Goal: Task Accomplishment & Management: Manage account settings

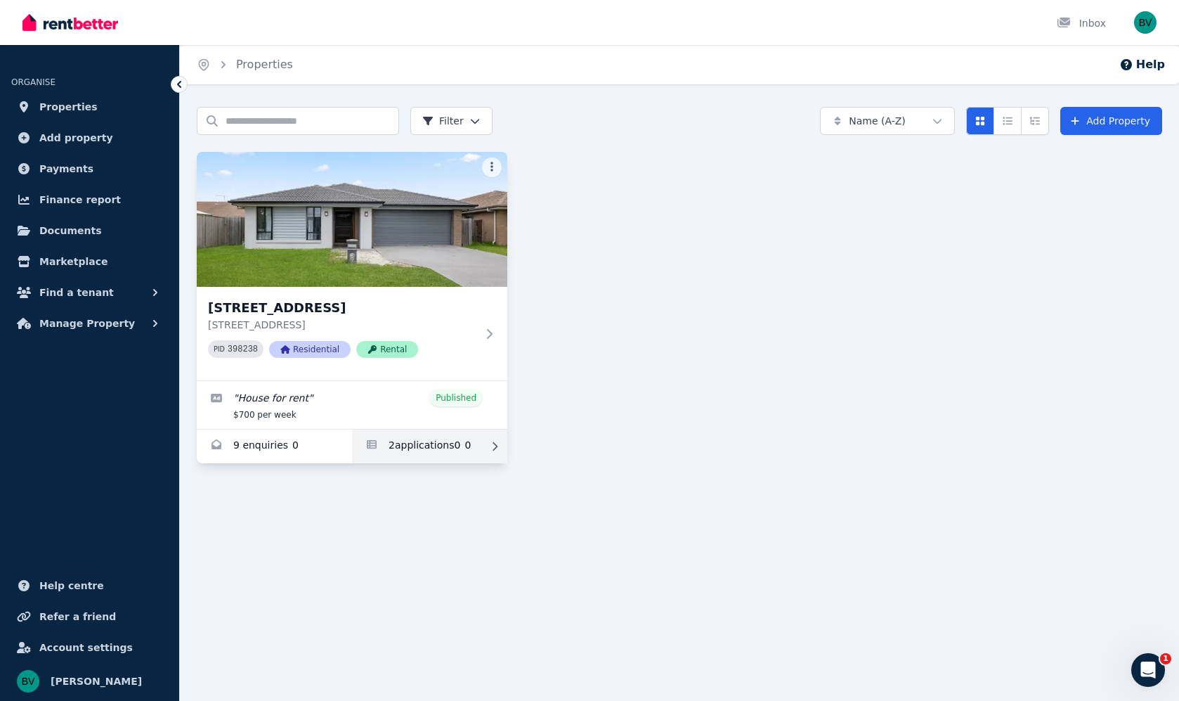
click at [412, 441] on link "Applications for 7 Wicker Rd, Park Ridge" at bounding box center [429, 446] width 155 height 34
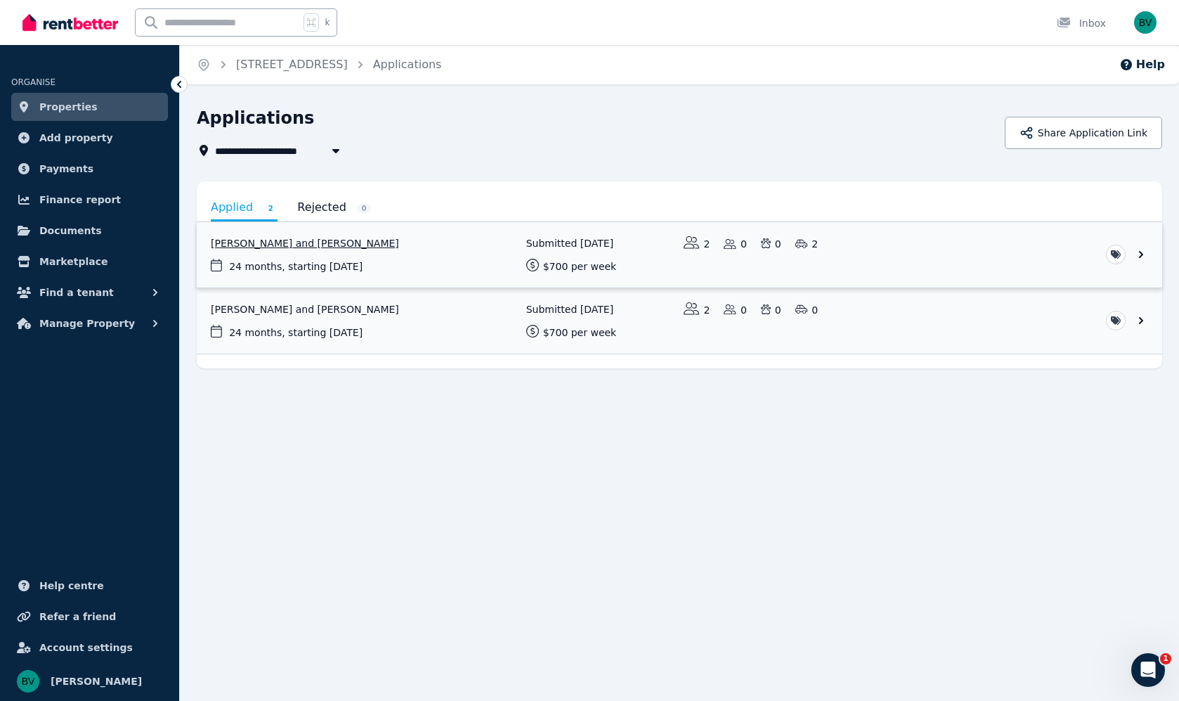
click at [316, 241] on link "View application: Daniel Hendy and Kasey Horton" at bounding box center [680, 254] width 966 height 65
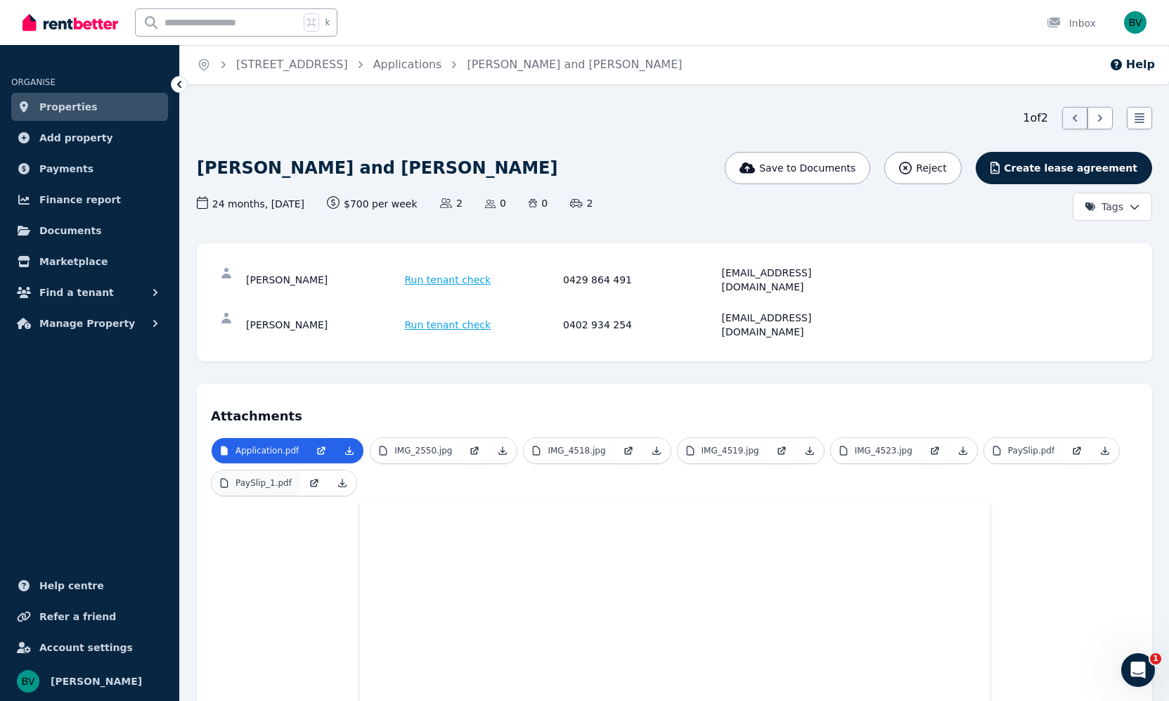
click at [269, 477] on p "PaySlip_1.pdf" at bounding box center [263, 482] width 56 height 11
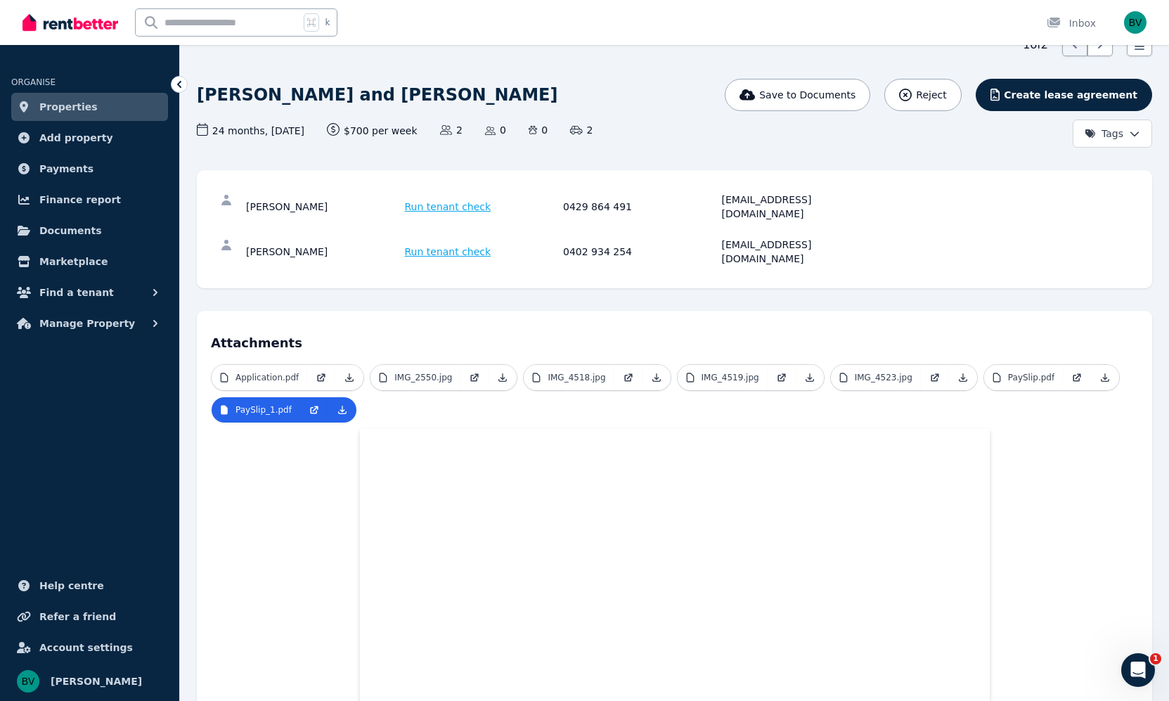
scroll to position [159, 0]
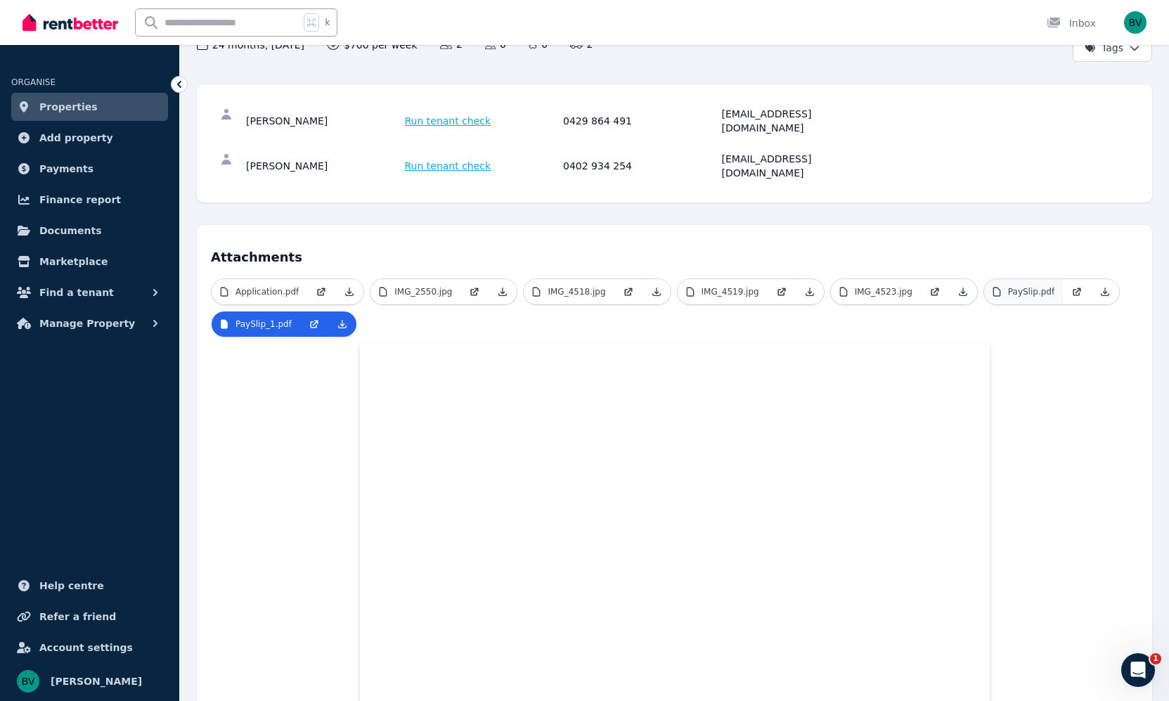
click at [1022, 286] on p "PaySlip.pdf" at bounding box center [1031, 291] width 46 height 11
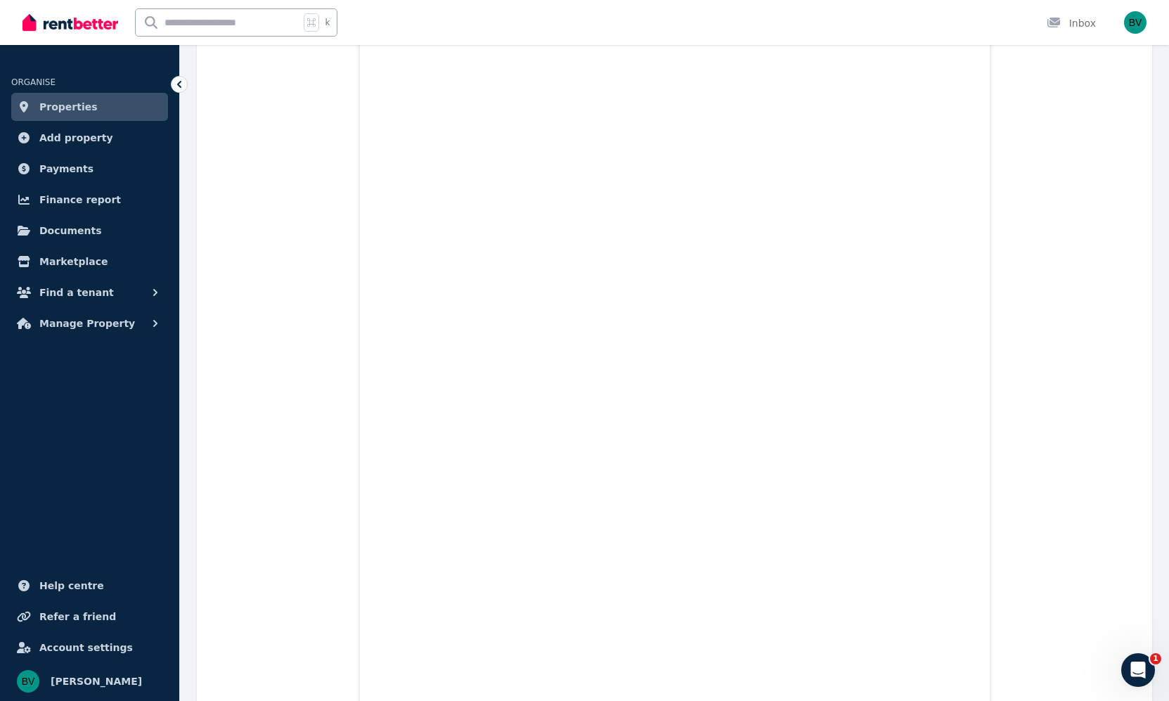
scroll to position [314, 0]
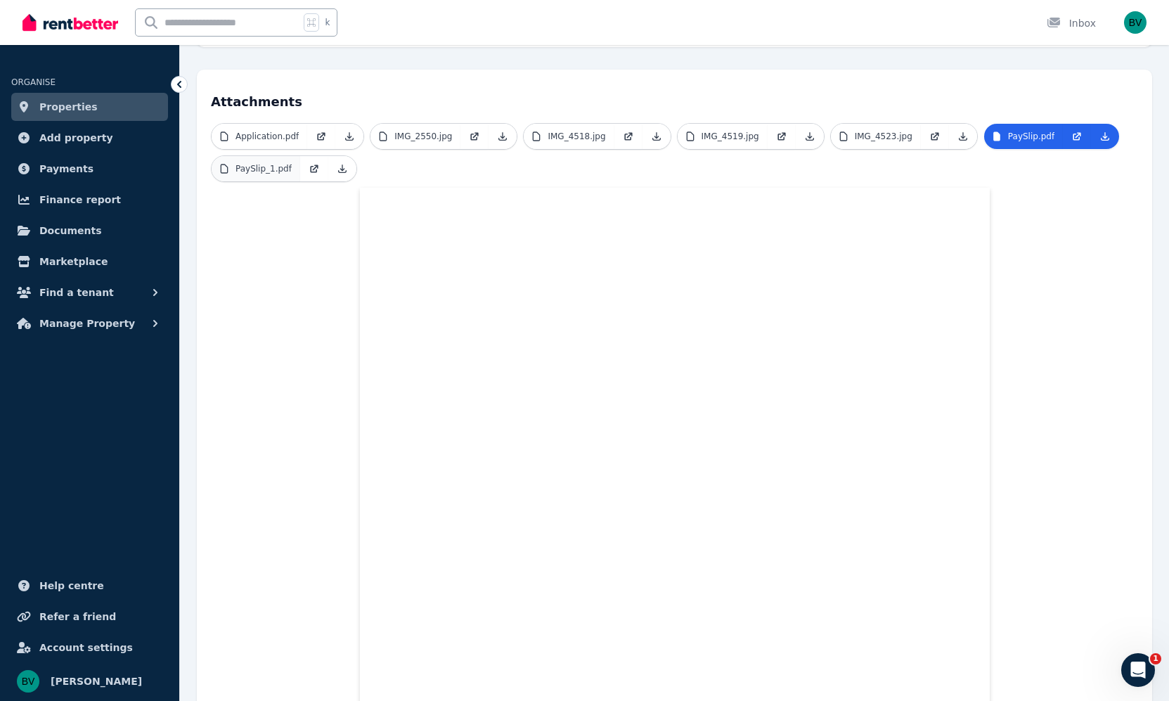
click at [243, 163] on p "PaySlip_1.pdf" at bounding box center [263, 168] width 56 height 11
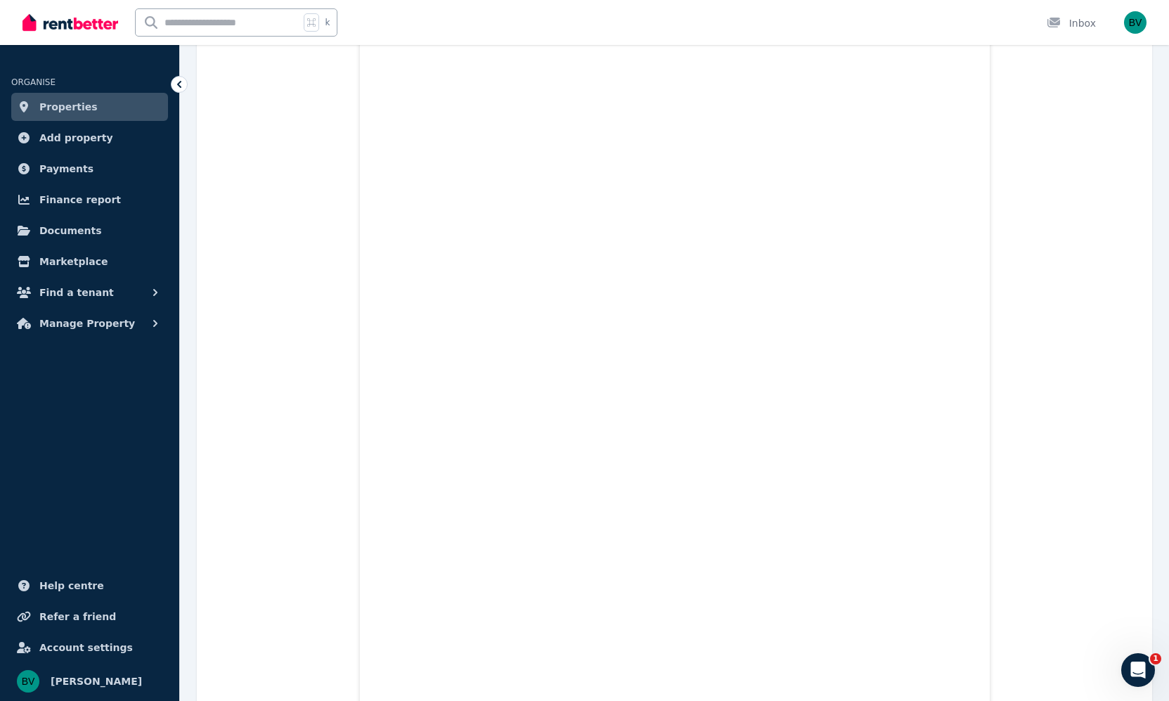
scroll to position [0, 0]
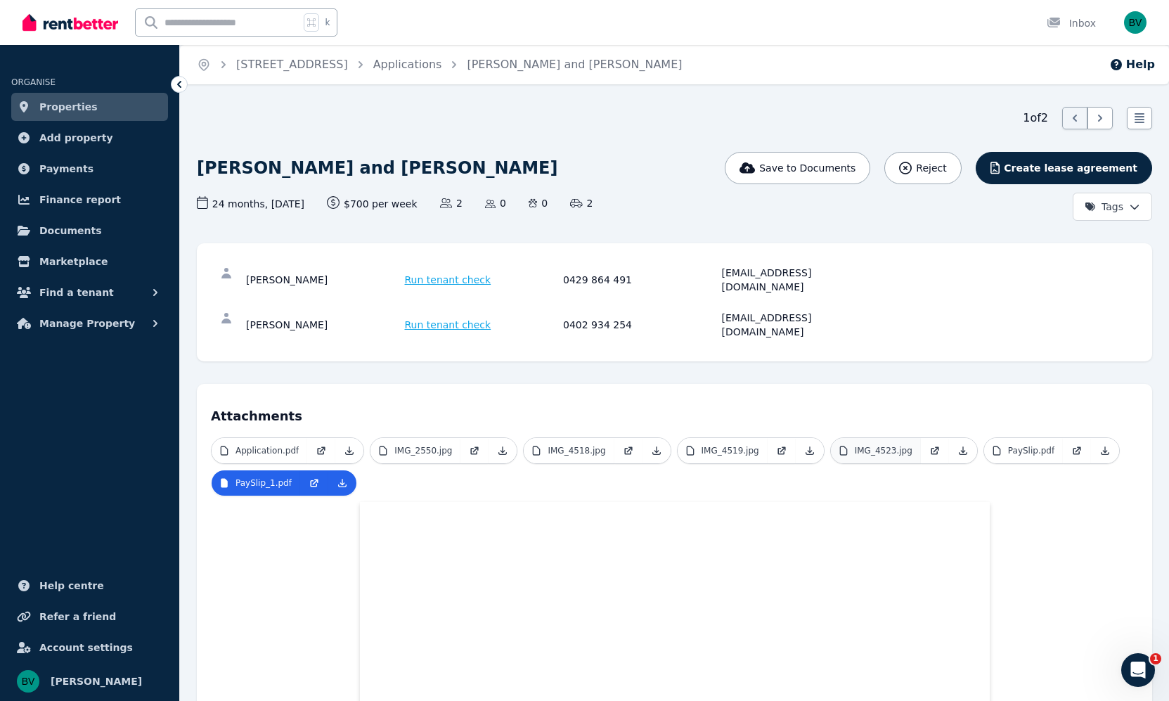
click at [877, 445] on p "IMG_4523.jpg" at bounding box center [884, 450] width 58 height 11
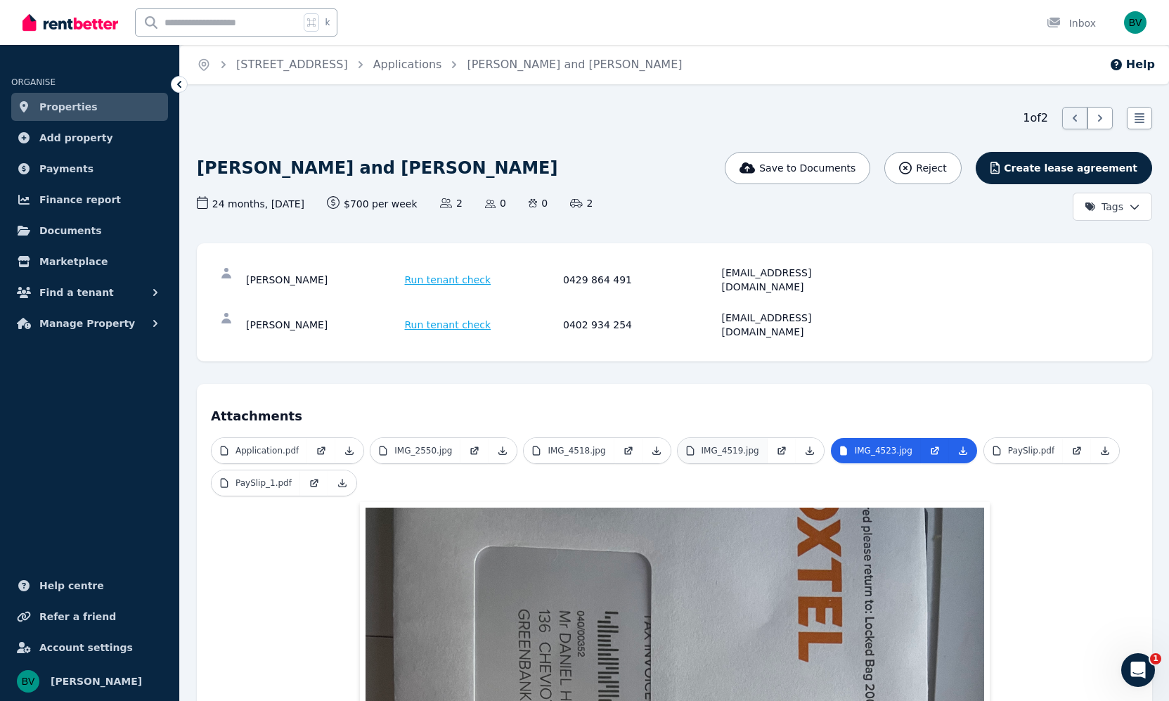
click at [755, 438] on link "IMG_4519.jpg" at bounding box center [722, 450] width 90 height 25
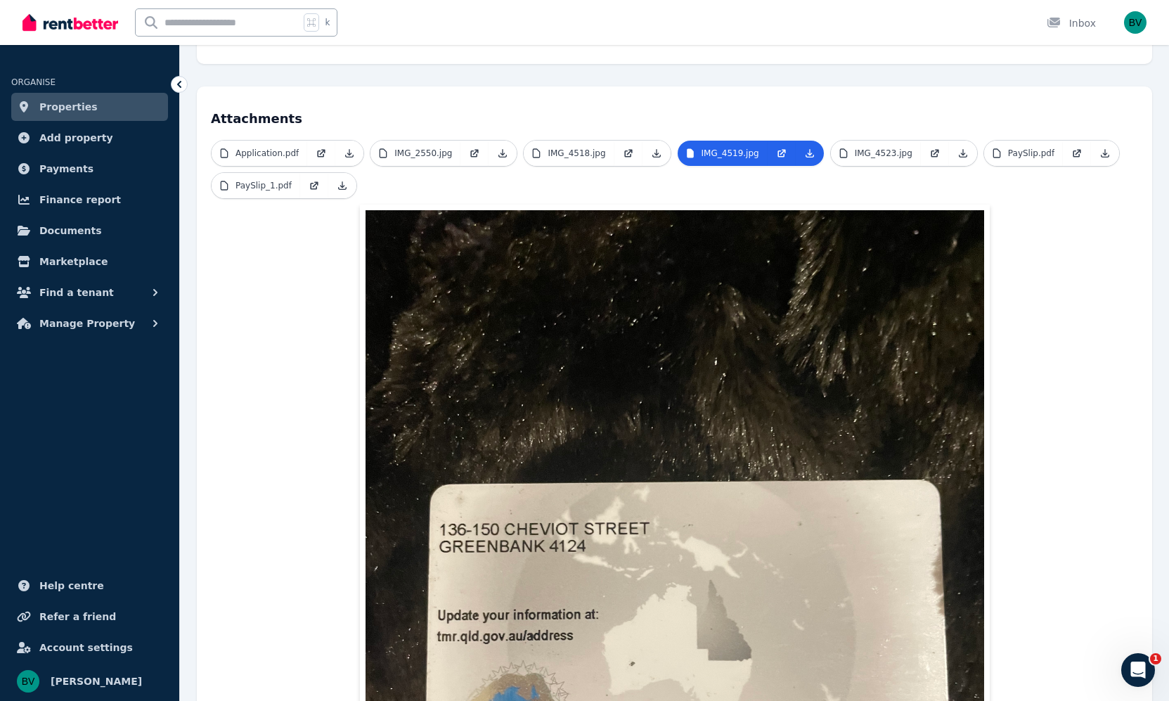
scroll to position [154, 0]
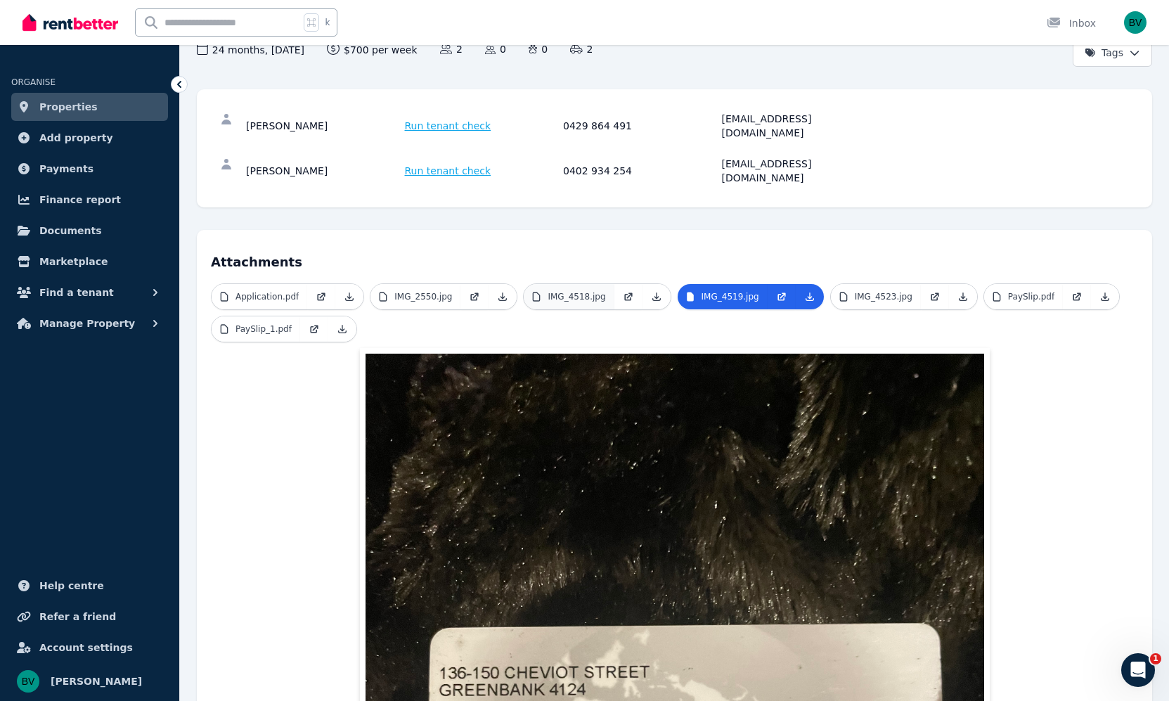
click at [573, 291] on p "IMG_4518.jpg" at bounding box center [576, 296] width 58 height 11
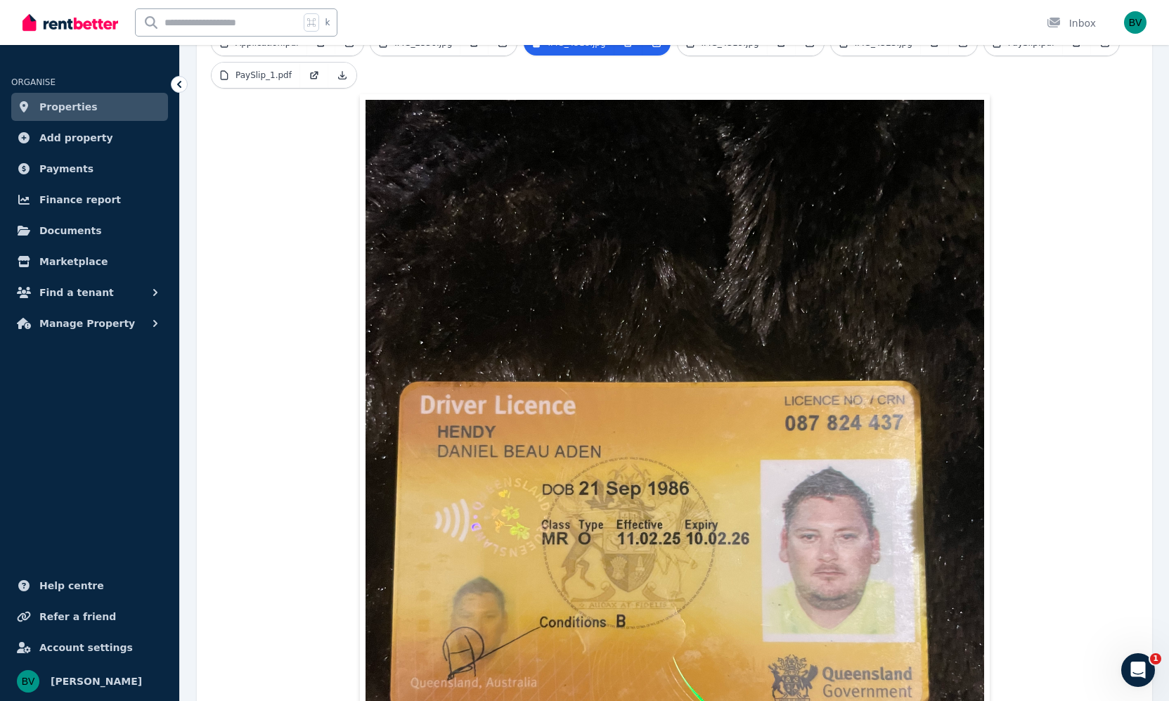
scroll to position [119, 0]
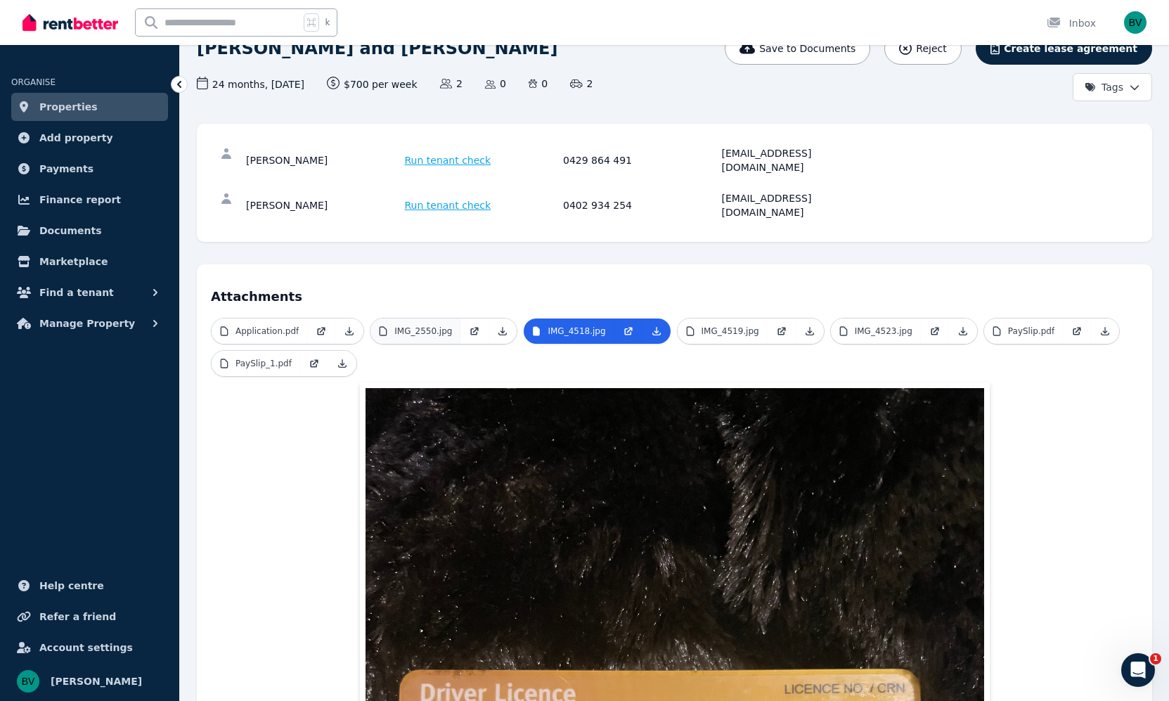
click at [427, 318] on link "IMG_2550.jpg" at bounding box center [415, 330] width 90 height 25
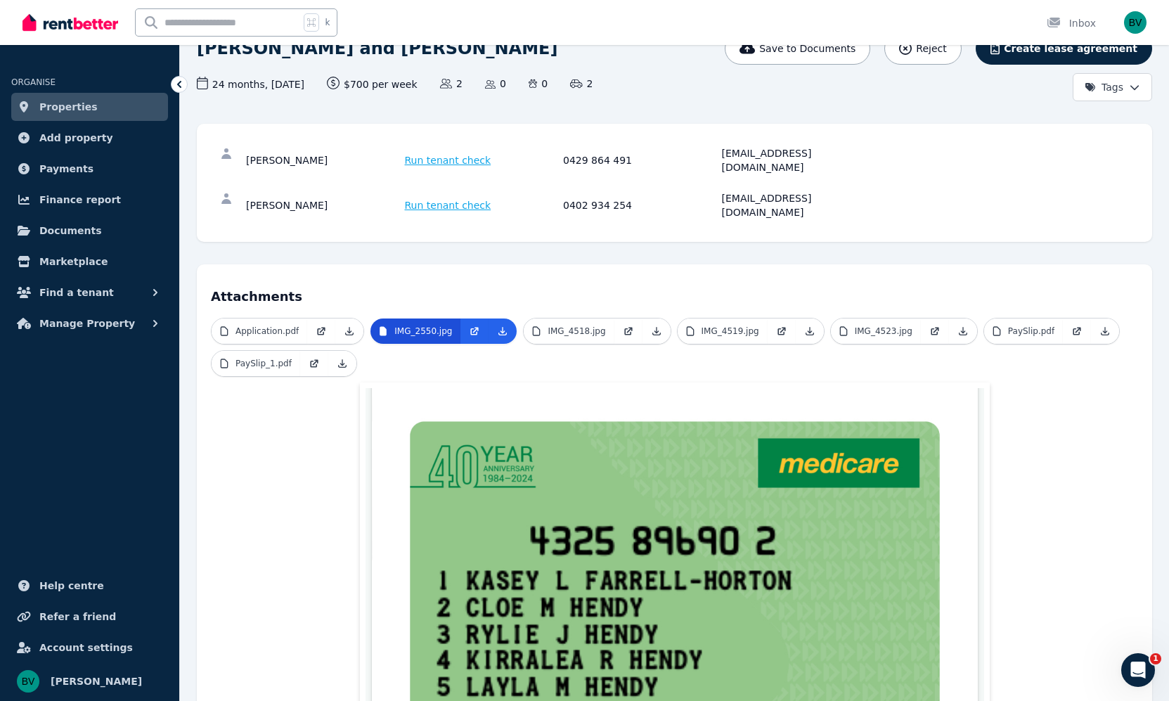
click at [420, 325] on p "IMG_2550.jpg" at bounding box center [423, 330] width 58 height 11
click at [422, 325] on p "IMG_2550.jpg" at bounding box center [423, 330] width 58 height 11
click at [595, 325] on p "IMG_4518.jpg" at bounding box center [576, 330] width 58 height 11
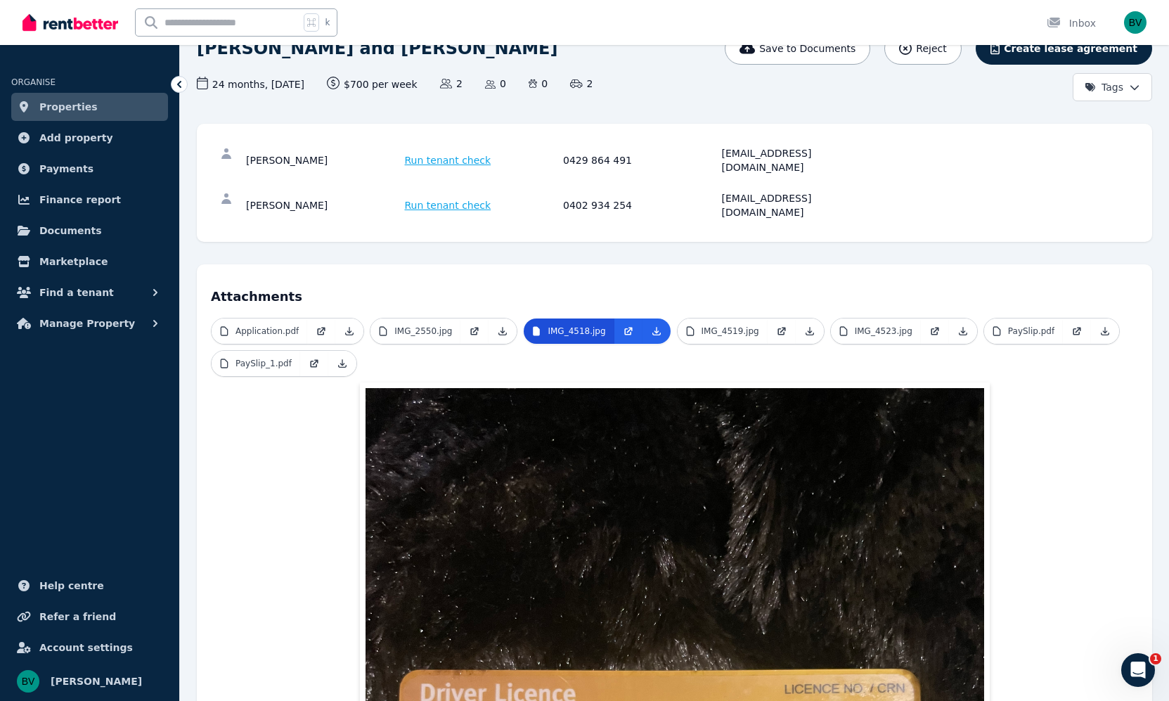
click at [595, 325] on p "IMG_4518.jpg" at bounding box center [576, 330] width 58 height 11
click at [757, 318] on link "IMG_4519.jpg" at bounding box center [722, 330] width 90 height 25
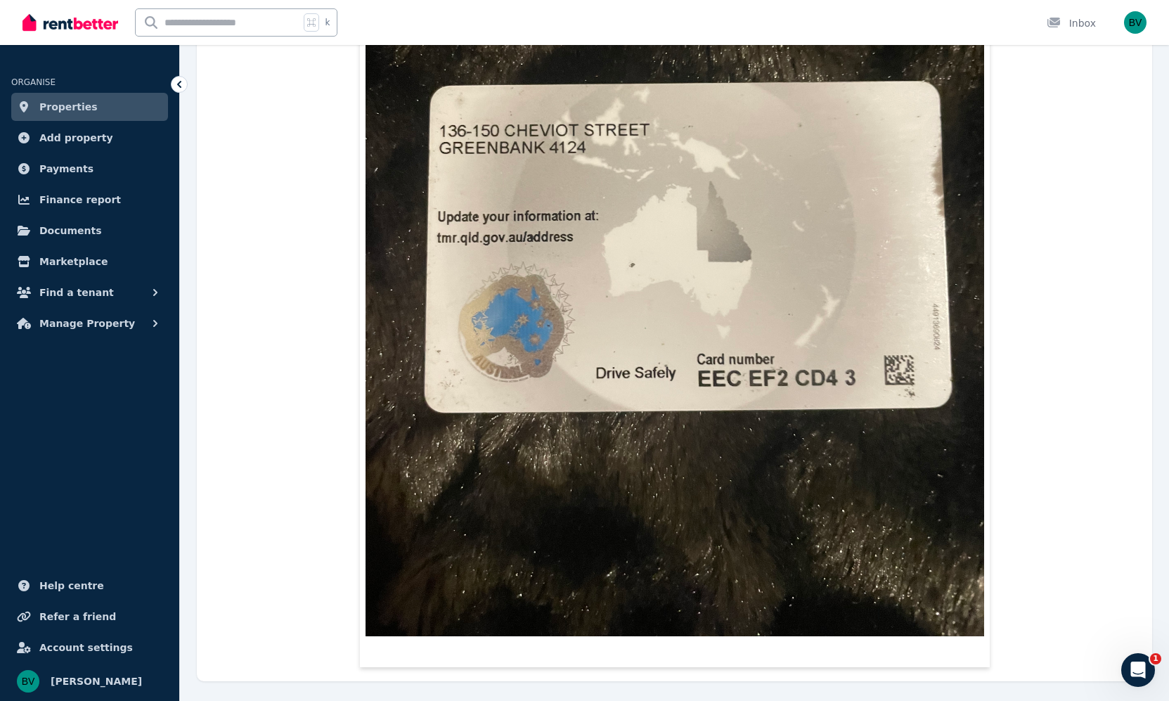
scroll to position [0, 0]
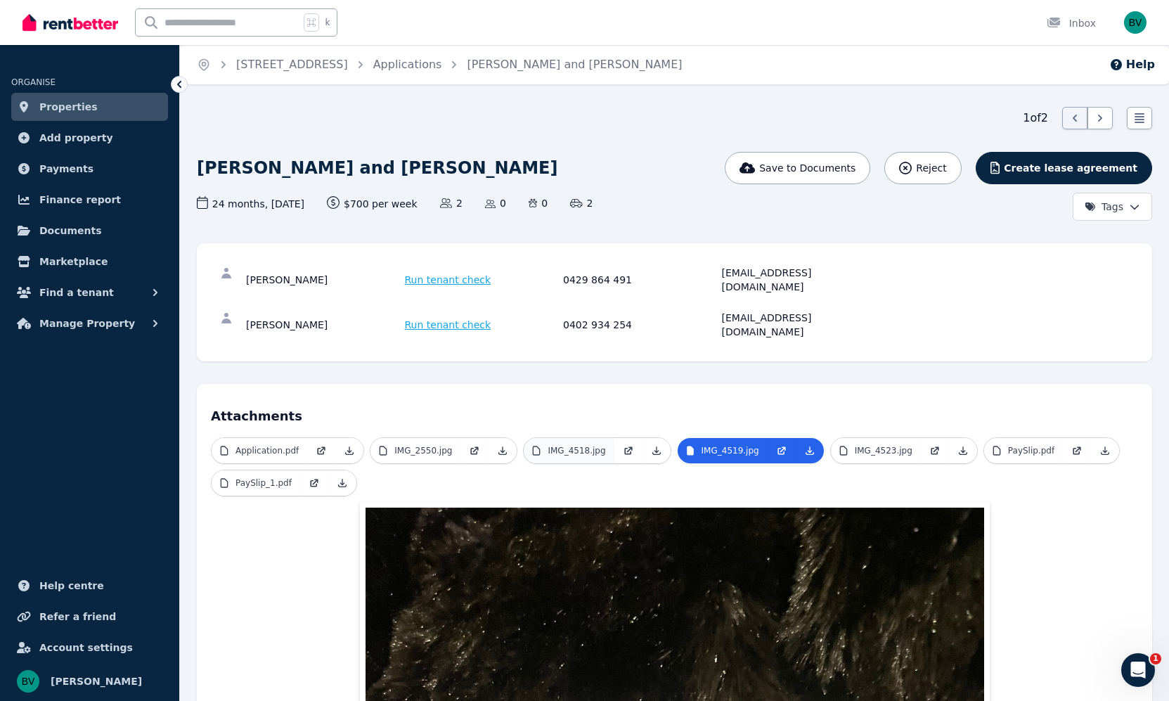
click at [594, 445] on p "IMG_4518.jpg" at bounding box center [576, 450] width 58 height 11
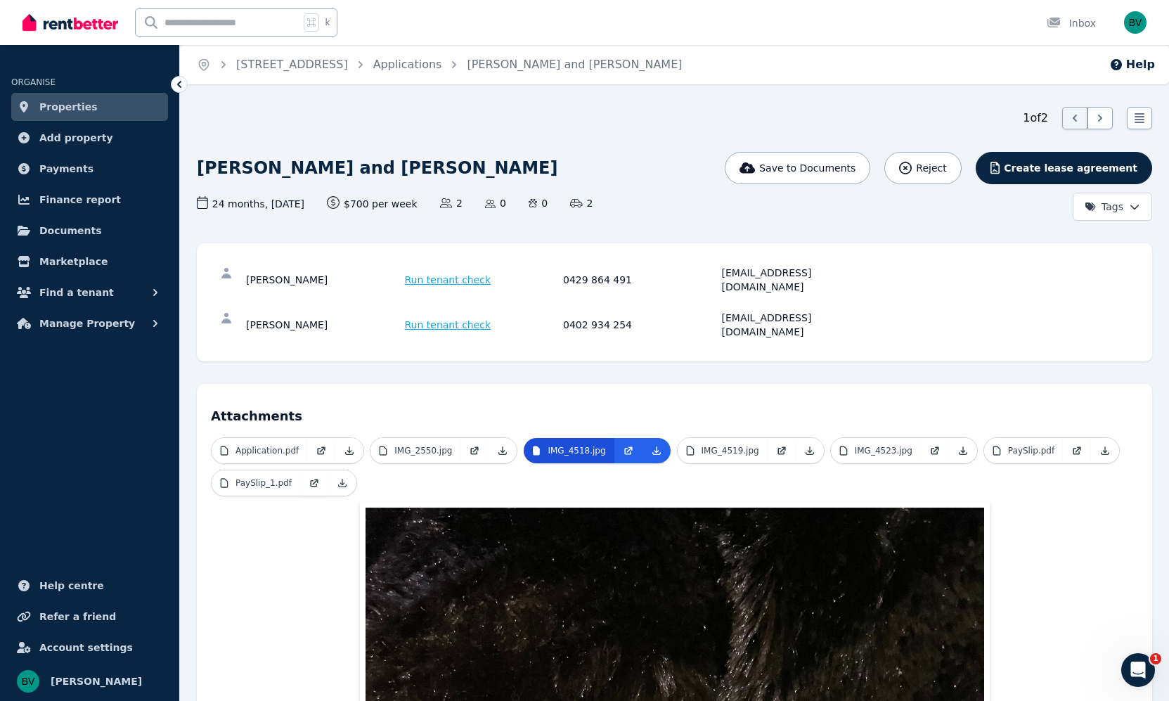
click at [594, 445] on p "IMG_4518.jpg" at bounding box center [576, 450] width 58 height 11
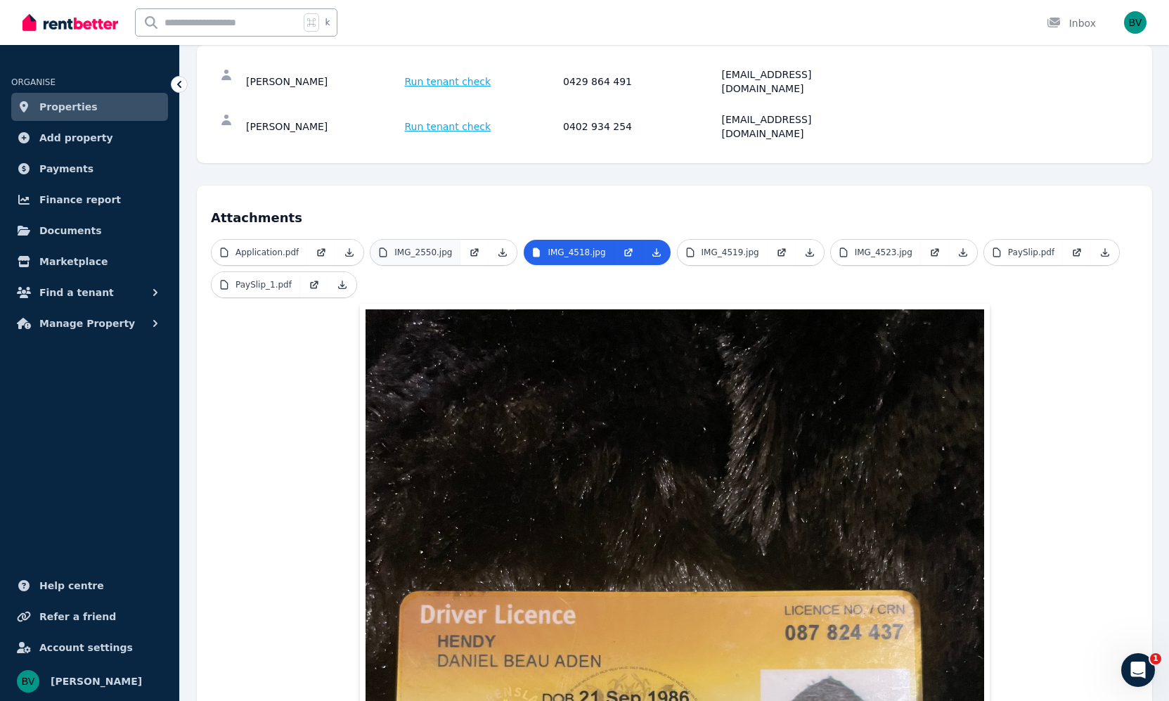
click at [432, 247] on p "IMG_2550.jpg" at bounding box center [423, 252] width 58 height 11
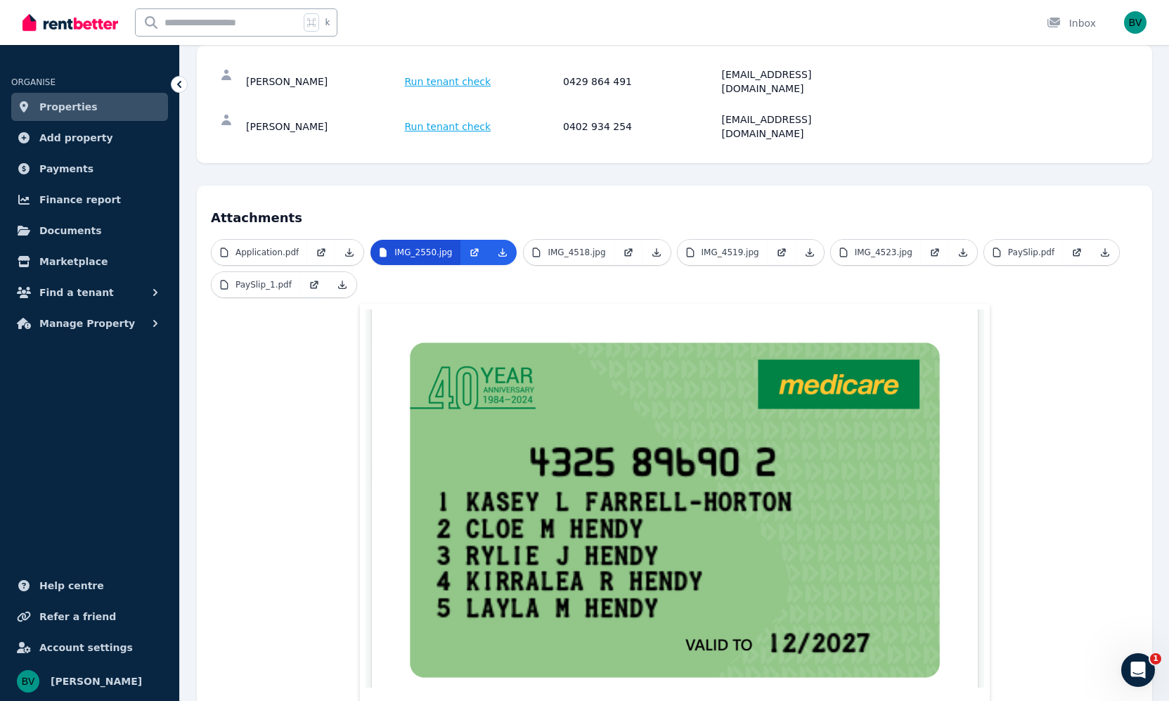
click at [432, 247] on p "IMG_2550.jpg" at bounding box center [423, 252] width 58 height 11
click at [278, 247] on p "Application.pdf" at bounding box center [266, 252] width 63 height 11
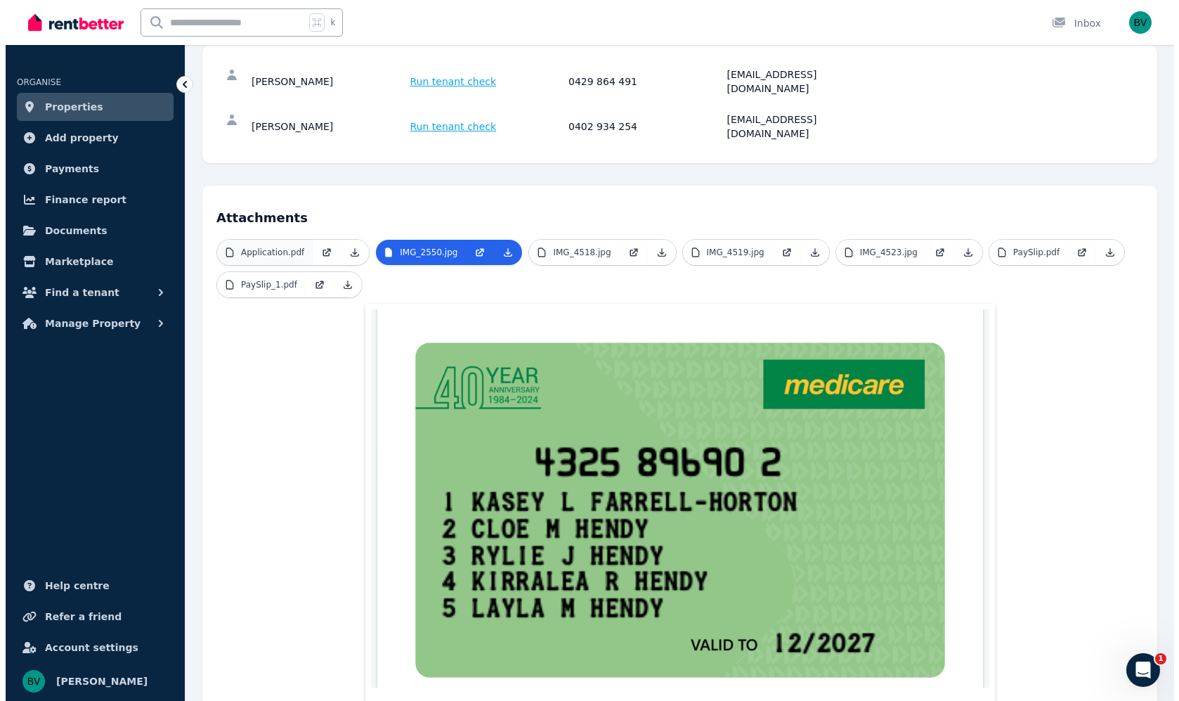
scroll to position [0, 0]
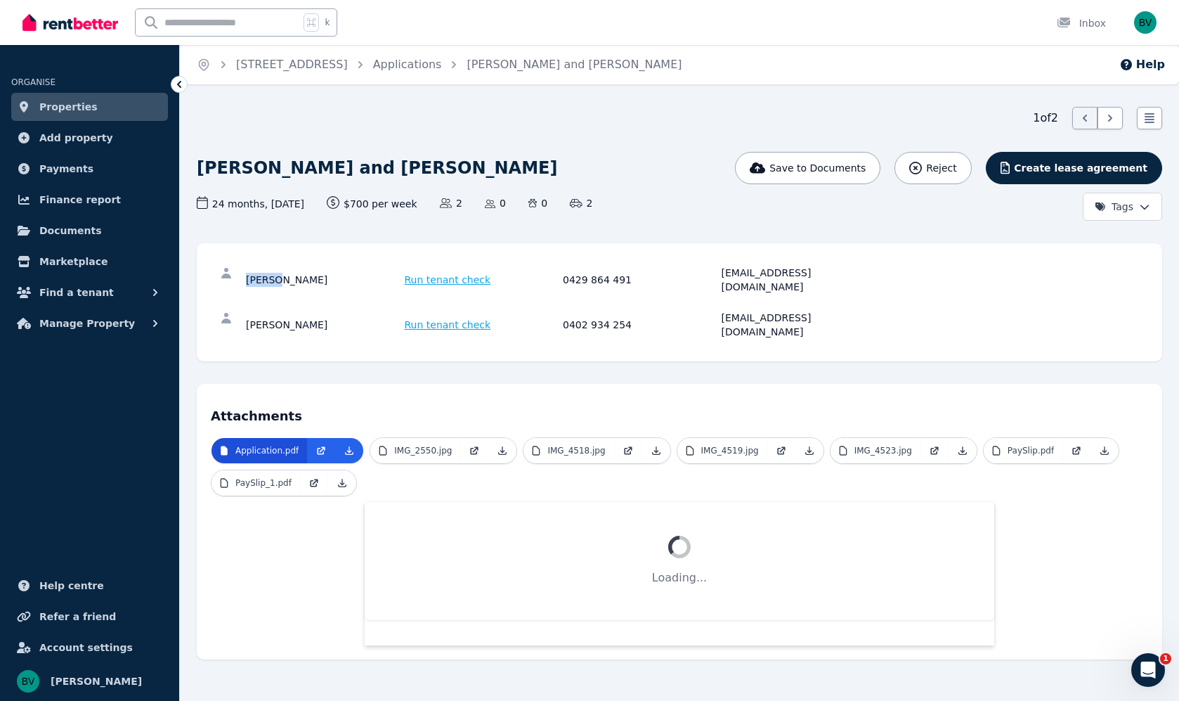
click at [278, 227] on div "1 of 2 List view [PERSON_NAME] and [PERSON_NAME] Save to Documents Reject Creat…" at bounding box center [680, 383] width 966 height 552
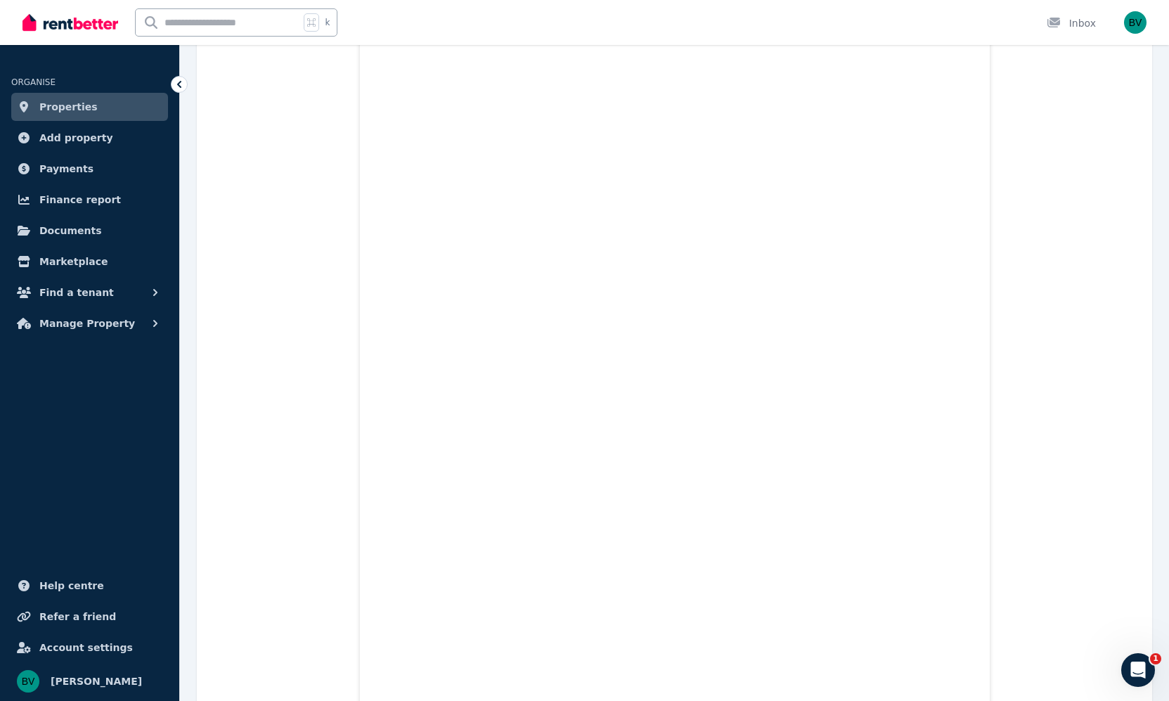
scroll to position [2429, 0]
click at [1137, 18] on img "button" at bounding box center [1135, 22] width 22 height 22
click at [48, 105] on span "Properties" at bounding box center [68, 106] width 58 height 17
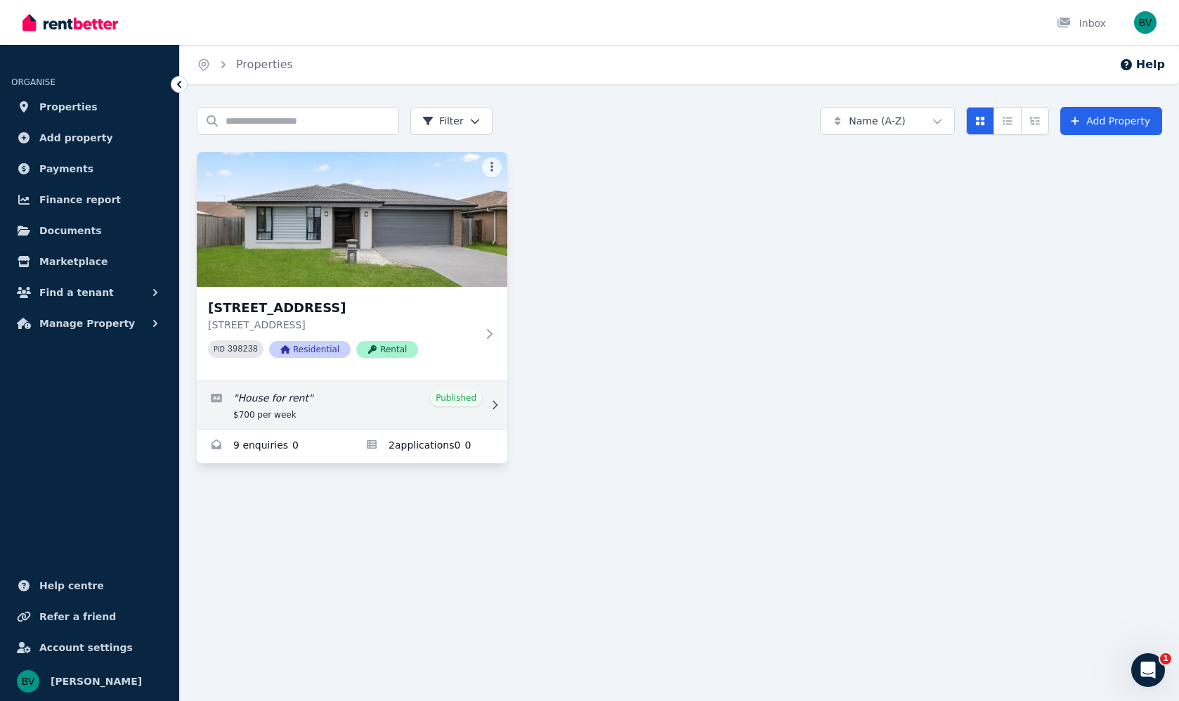
click at [441, 396] on link "Edit listing: House for rent" at bounding box center [352, 405] width 311 height 48
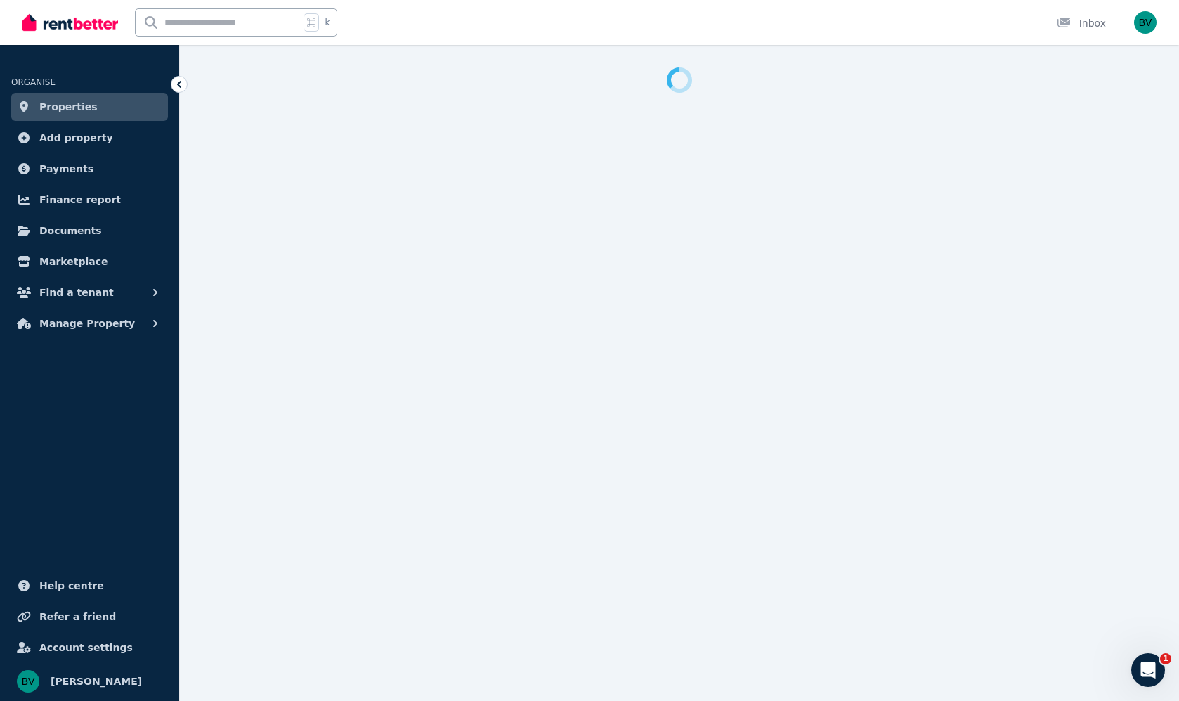
select select "**********"
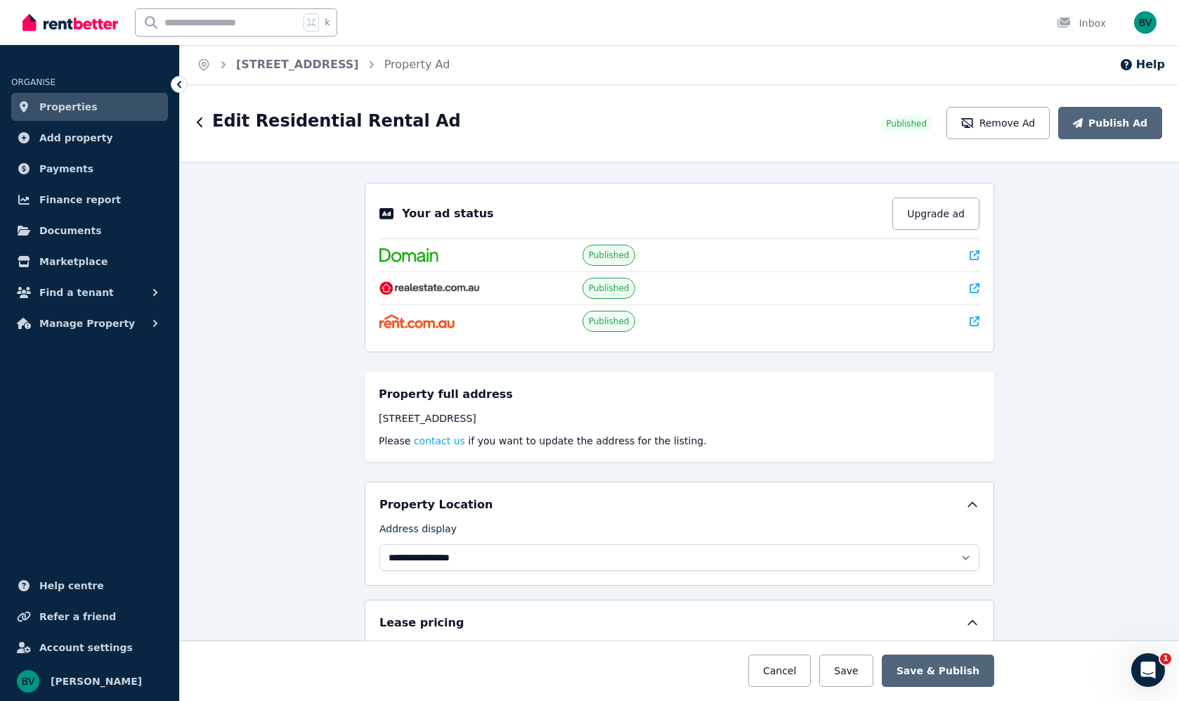
click at [972, 288] on icon at bounding box center [975, 288] width 10 height 10
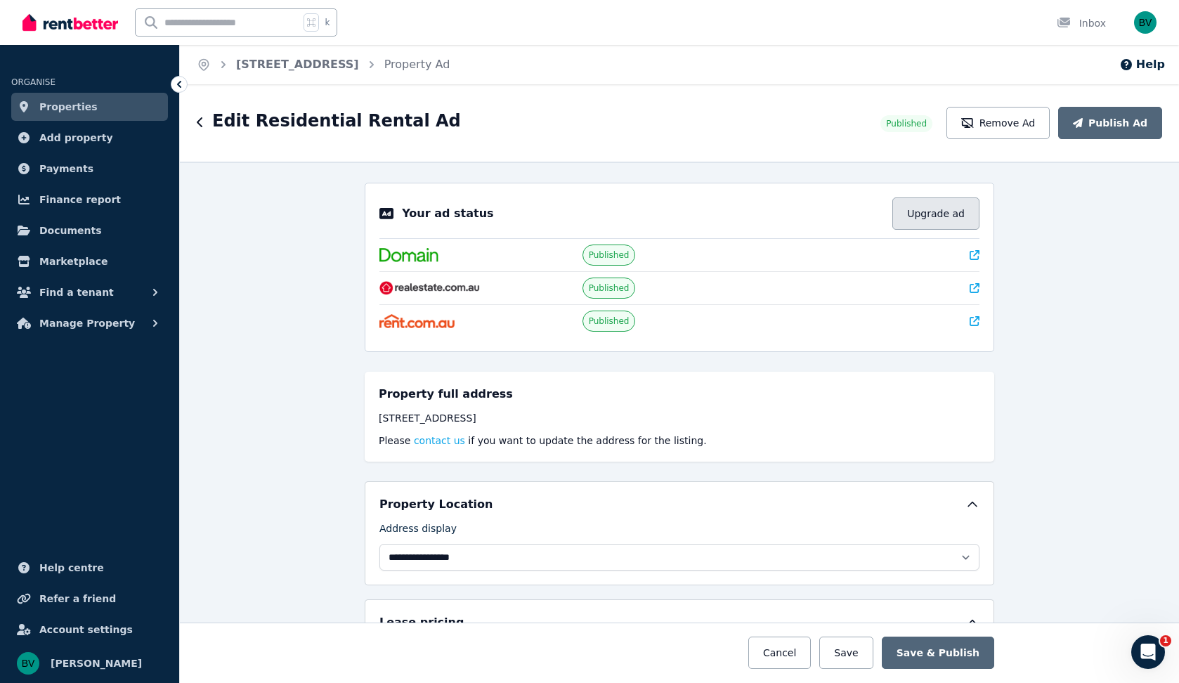
click at [947, 208] on button "Upgrade ad" at bounding box center [935, 213] width 87 height 32
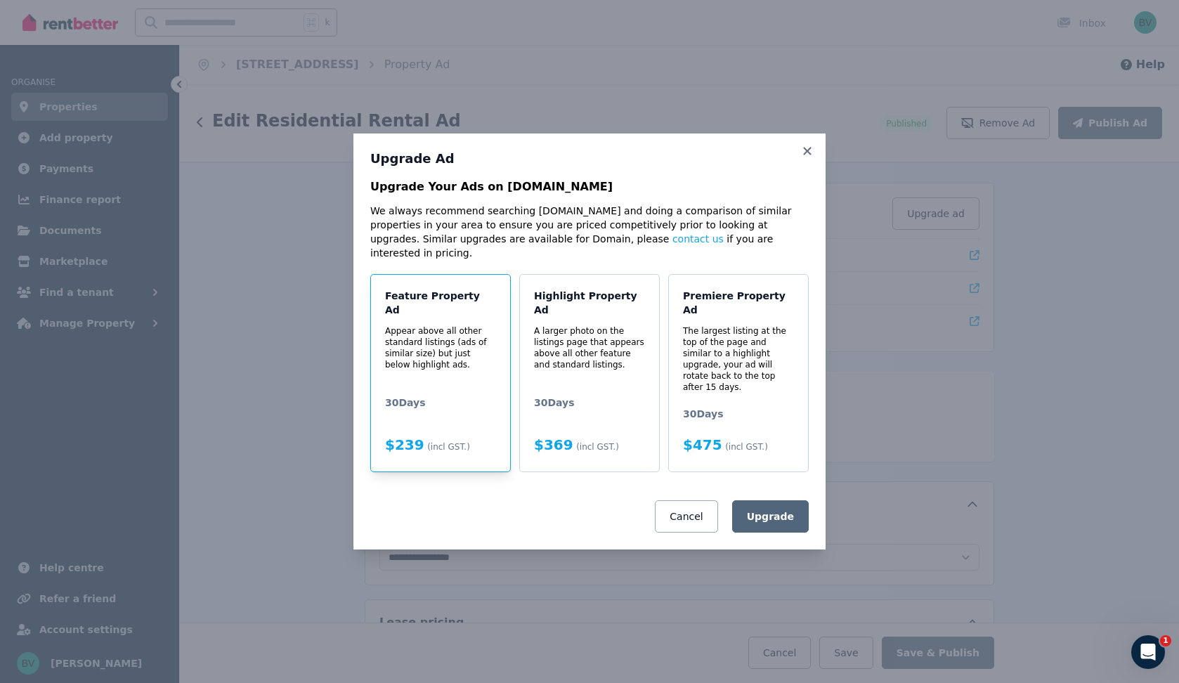
click at [429, 378] on div "Feature Property Ad Appear above all other standard listings (ads of similar si…" at bounding box center [440, 373] width 141 height 198
click at [808, 157] on icon at bounding box center [807, 151] width 14 height 13
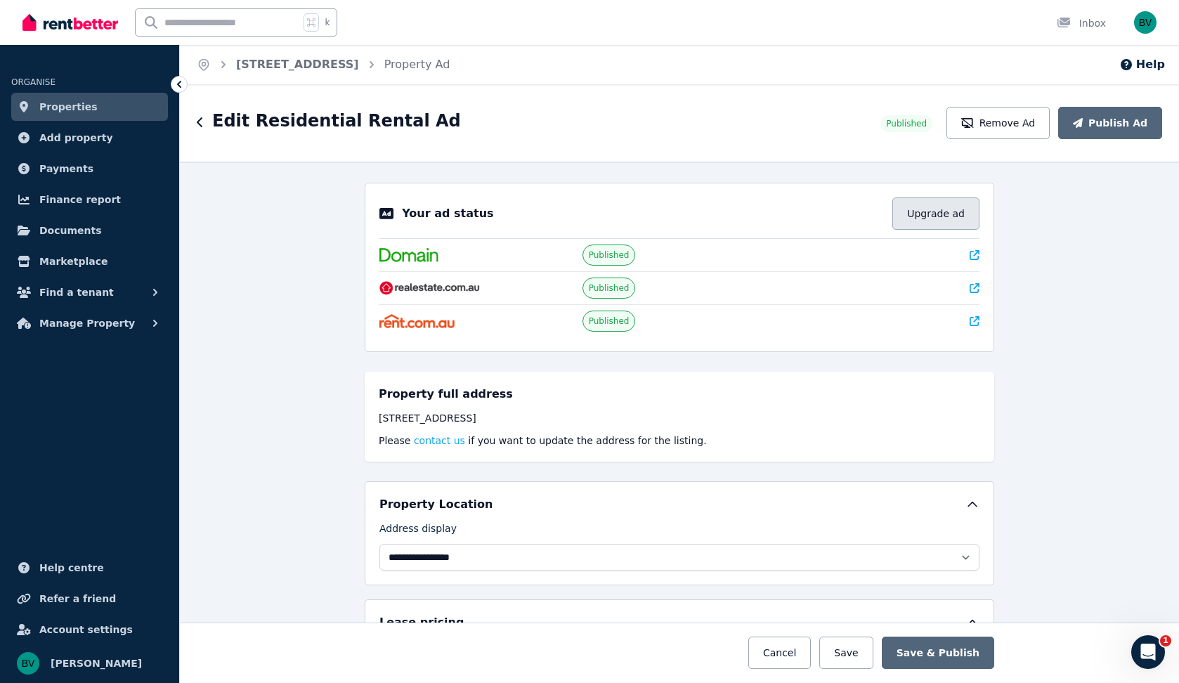
click at [952, 215] on button "Upgrade ad" at bounding box center [935, 213] width 87 height 32
